Goal: Communication & Community: Share content

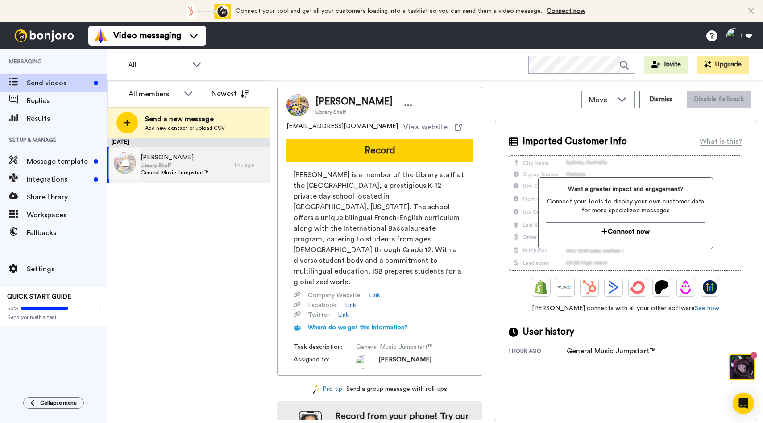
click at [205, 168] on span "Library Staff" at bounding box center [175, 165] width 68 height 7
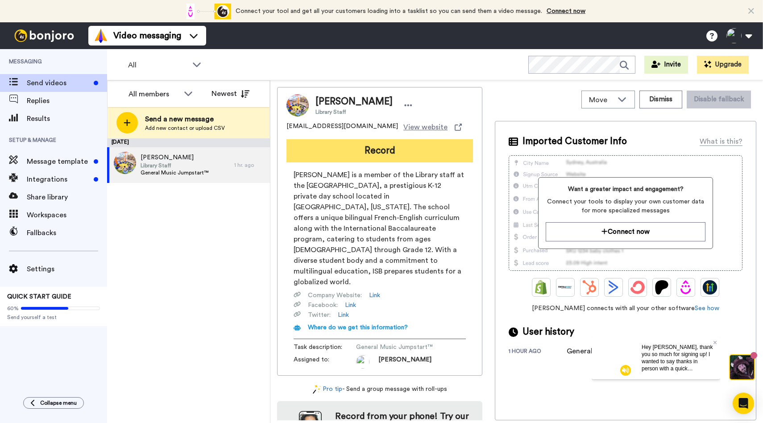
click at [369, 147] on button "Record" at bounding box center [380, 150] width 187 height 23
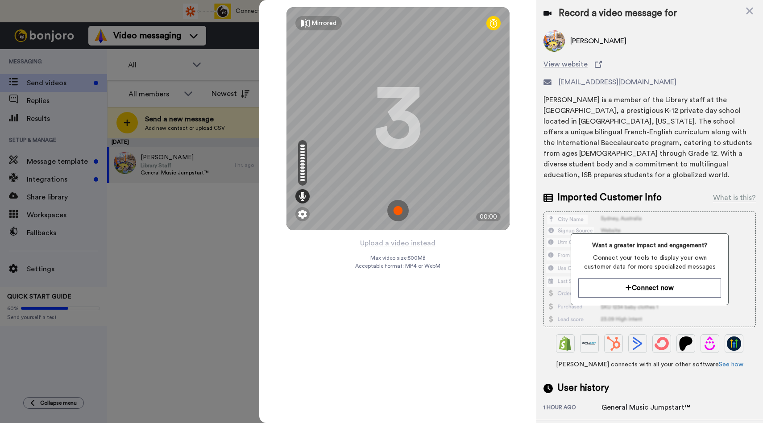
click at [397, 213] on img at bounding box center [397, 210] width 21 height 21
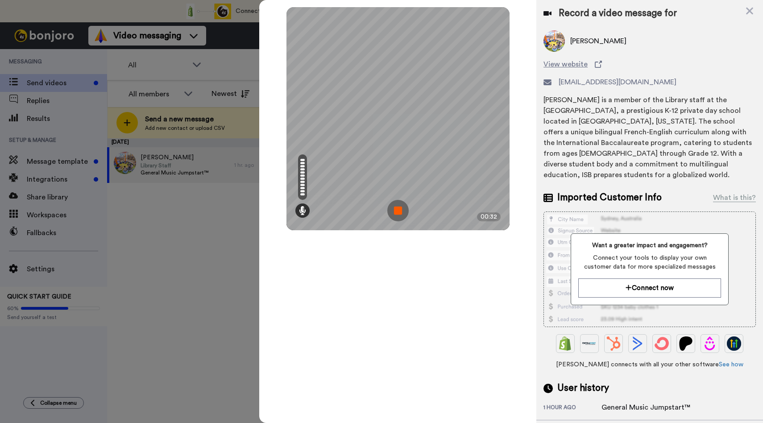
click at [397, 213] on img at bounding box center [397, 210] width 21 height 21
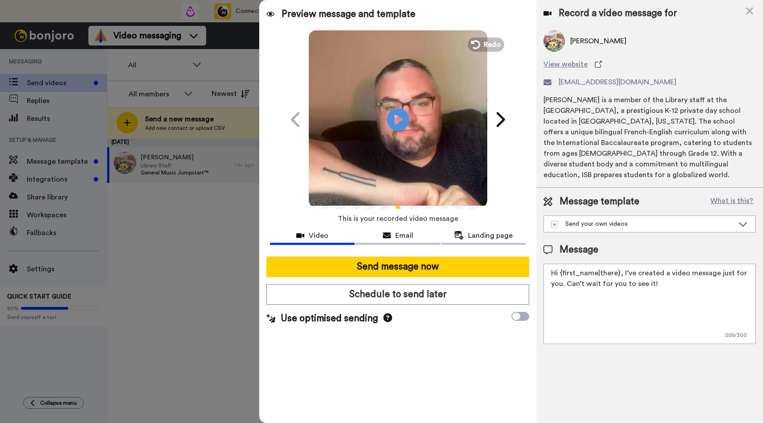
click at [607, 300] on textarea "Hi {first_name|there}, I’ve created a video message just for you. Can’t wait fo…" at bounding box center [650, 304] width 212 height 80
drag, startPoint x: 680, startPoint y: 296, endPoint x: 622, endPoint y: 269, distance: 64.1
click at [622, 269] on textarea "Hi {first_name|there}, I’ve created a video message just for you. Can’t wait fo…" at bounding box center [650, 304] width 212 height 80
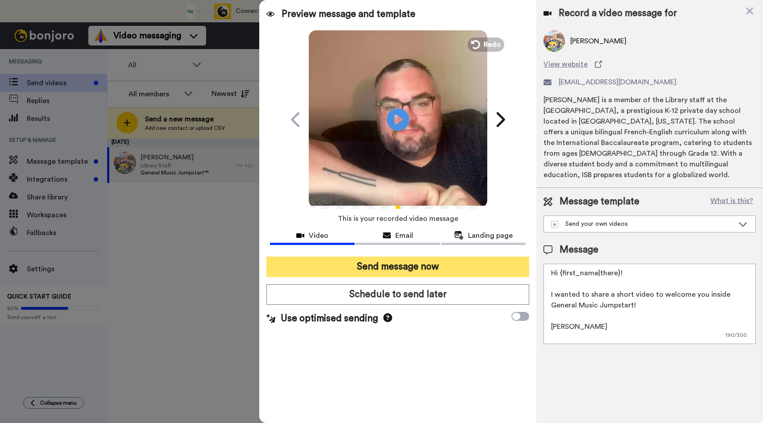
type textarea "Hi {first_name|there}! I wanted to share a short video to welcome you inside Ge…"
click at [392, 263] on button "Send message now" at bounding box center [397, 267] width 263 height 21
